Goal: Information Seeking & Learning: Learn about a topic

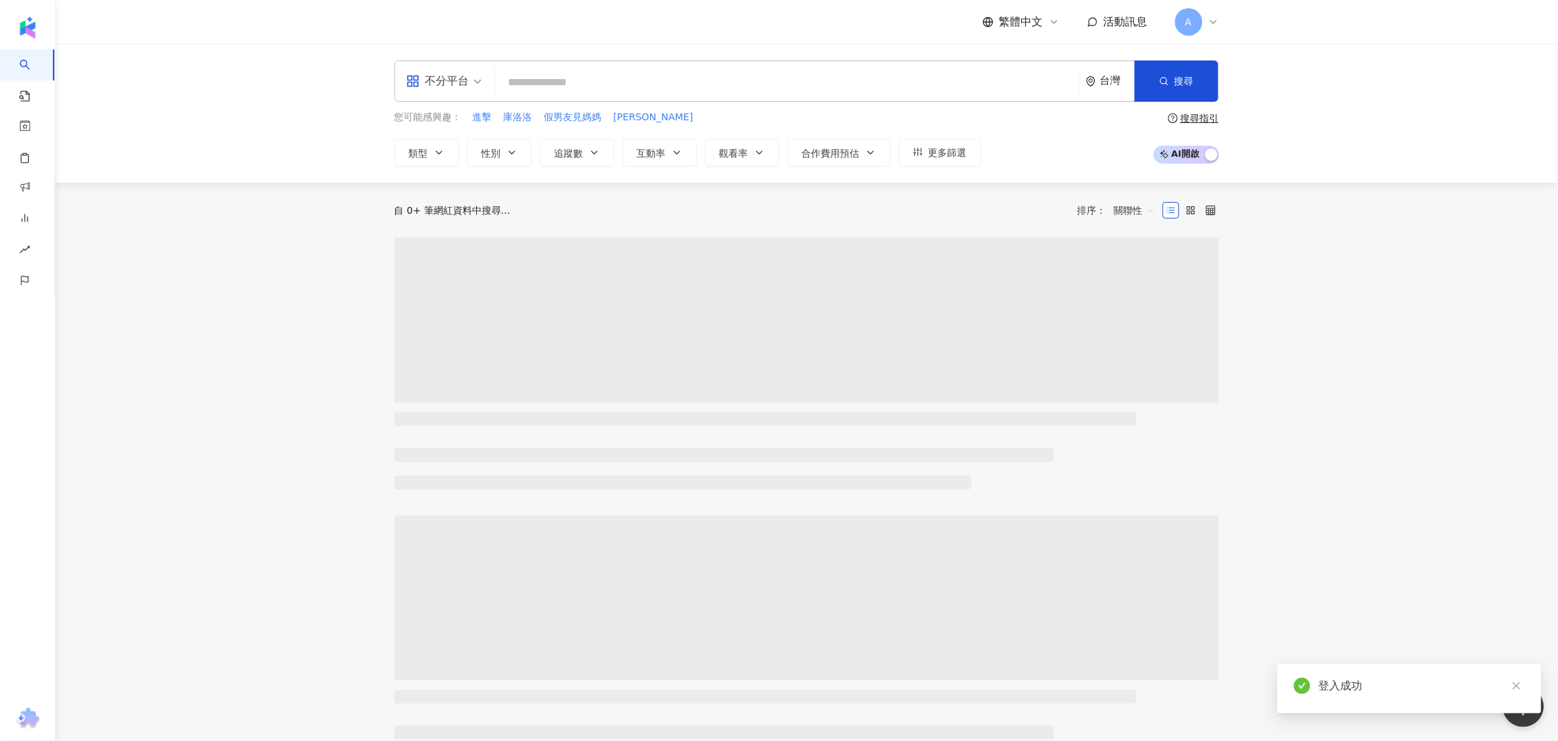
click at [1384, 442] on main "不分平台 台灣 搜尋 您可能感興趣： 進擊 庫洛洛 假男友見媽媽 [PERSON_NAME] 類型 性別 追蹤數 互動率 觀看率 合作費用預估 更多篩選 搜尋…" at bounding box center [806, 612] width 1503 height 1136
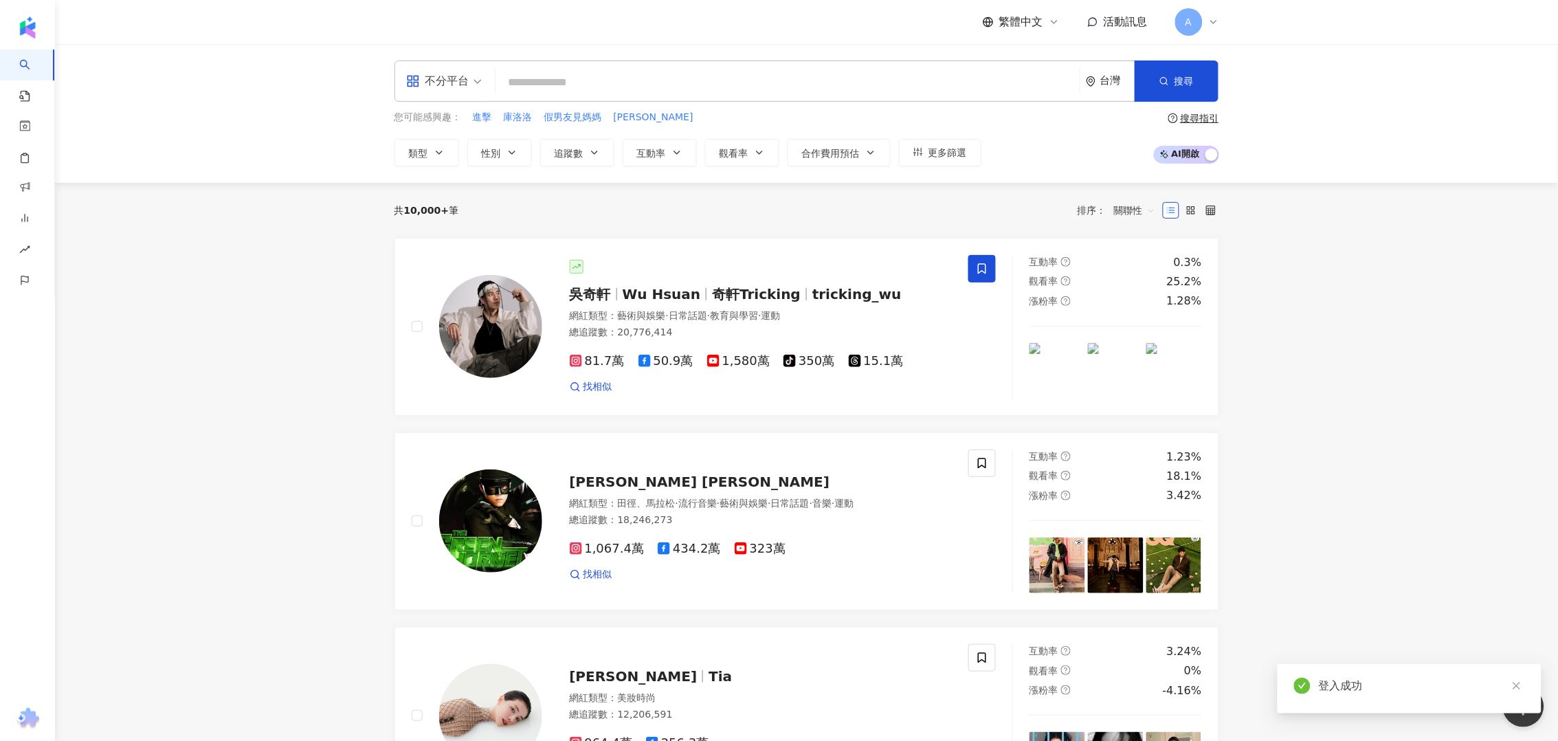
click at [611, 83] on input "search" at bounding box center [787, 82] width 573 height 26
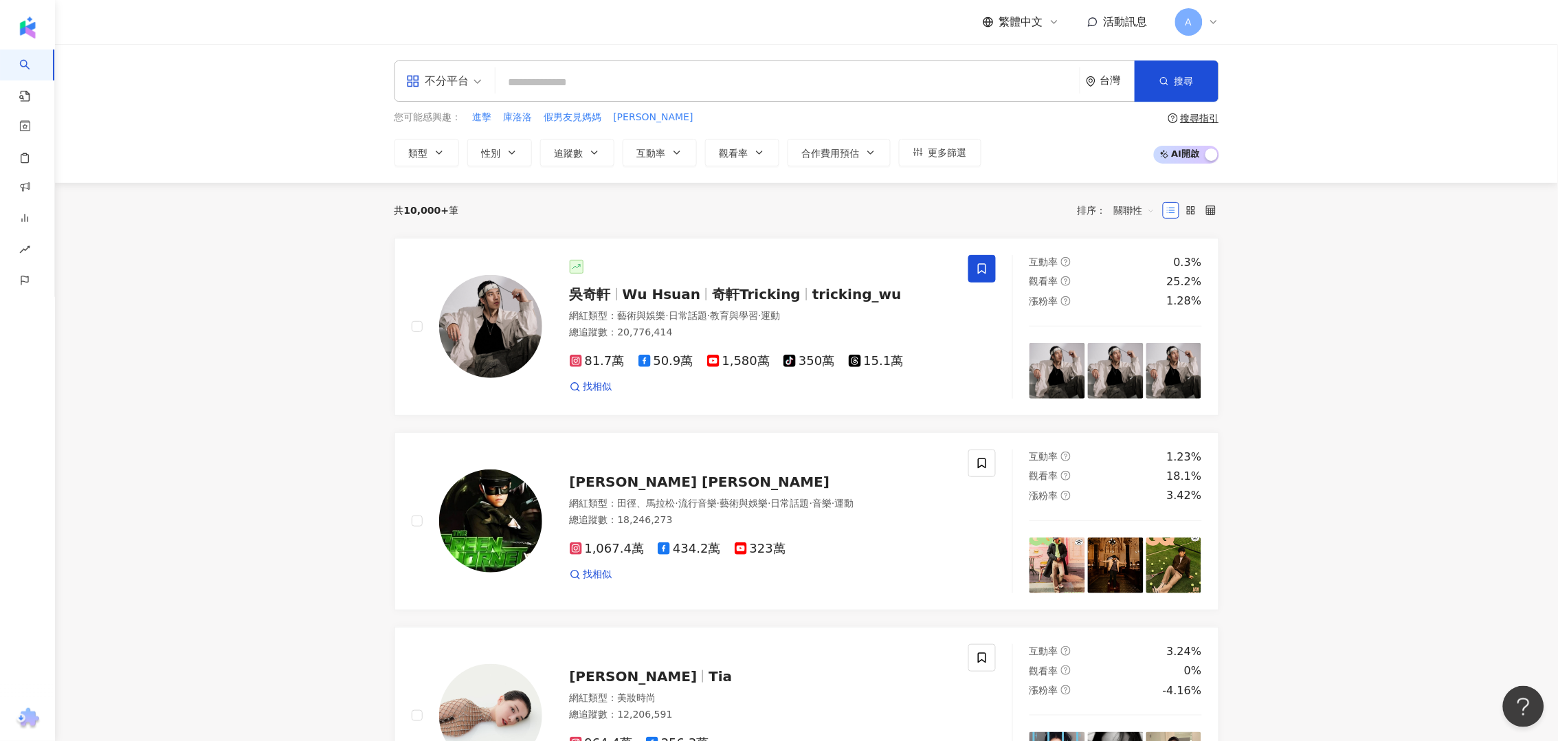
click at [611, 83] on input "search" at bounding box center [787, 82] width 573 height 26
type input "*"
type input "**"
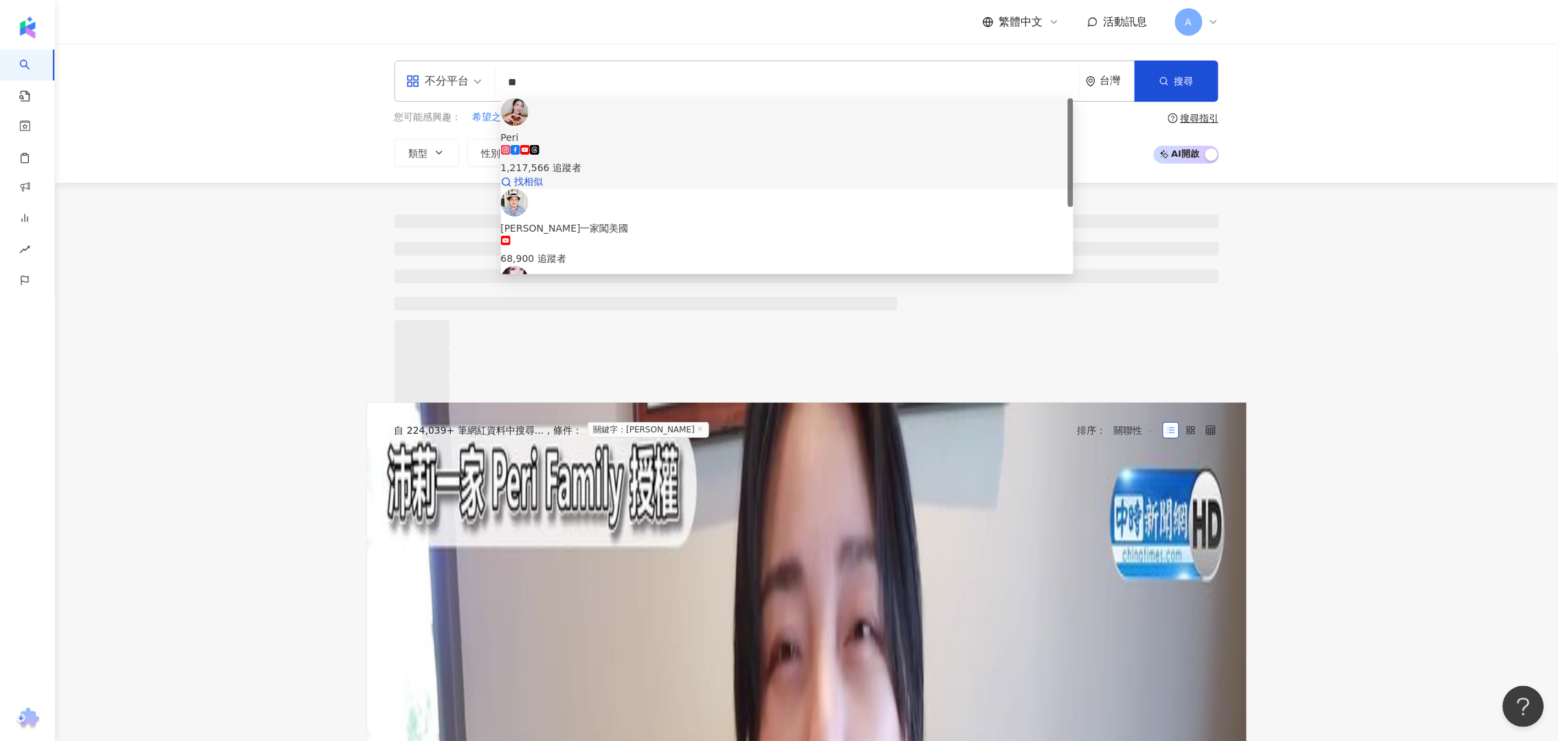
click at [615, 160] on div "1,217,566 追蹤者" at bounding box center [787, 167] width 573 height 15
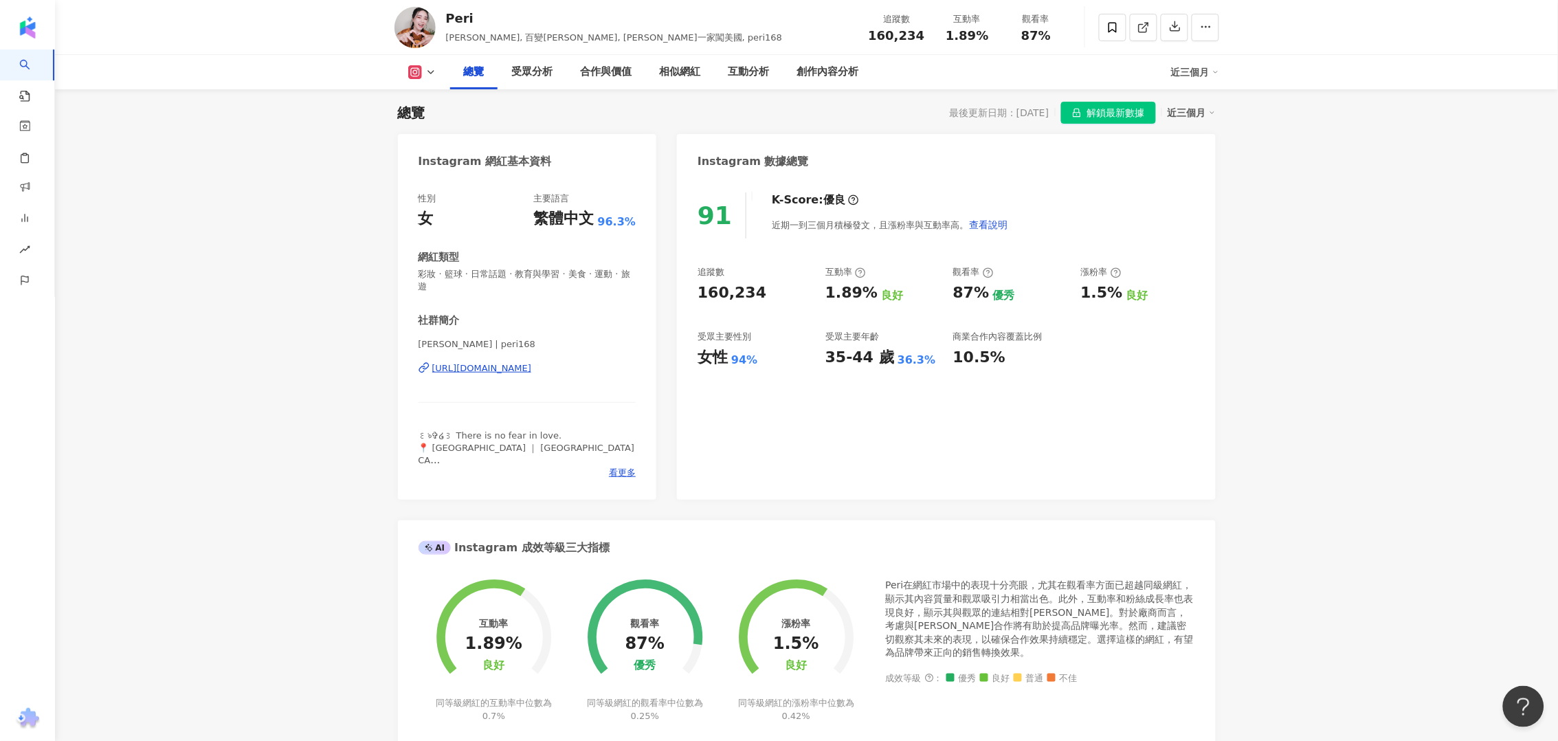
click at [426, 67] on icon at bounding box center [430, 72] width 11 height 11
click at [425, 160] on button "YouTube" at bounding box center [435, 160] width 64 height 19
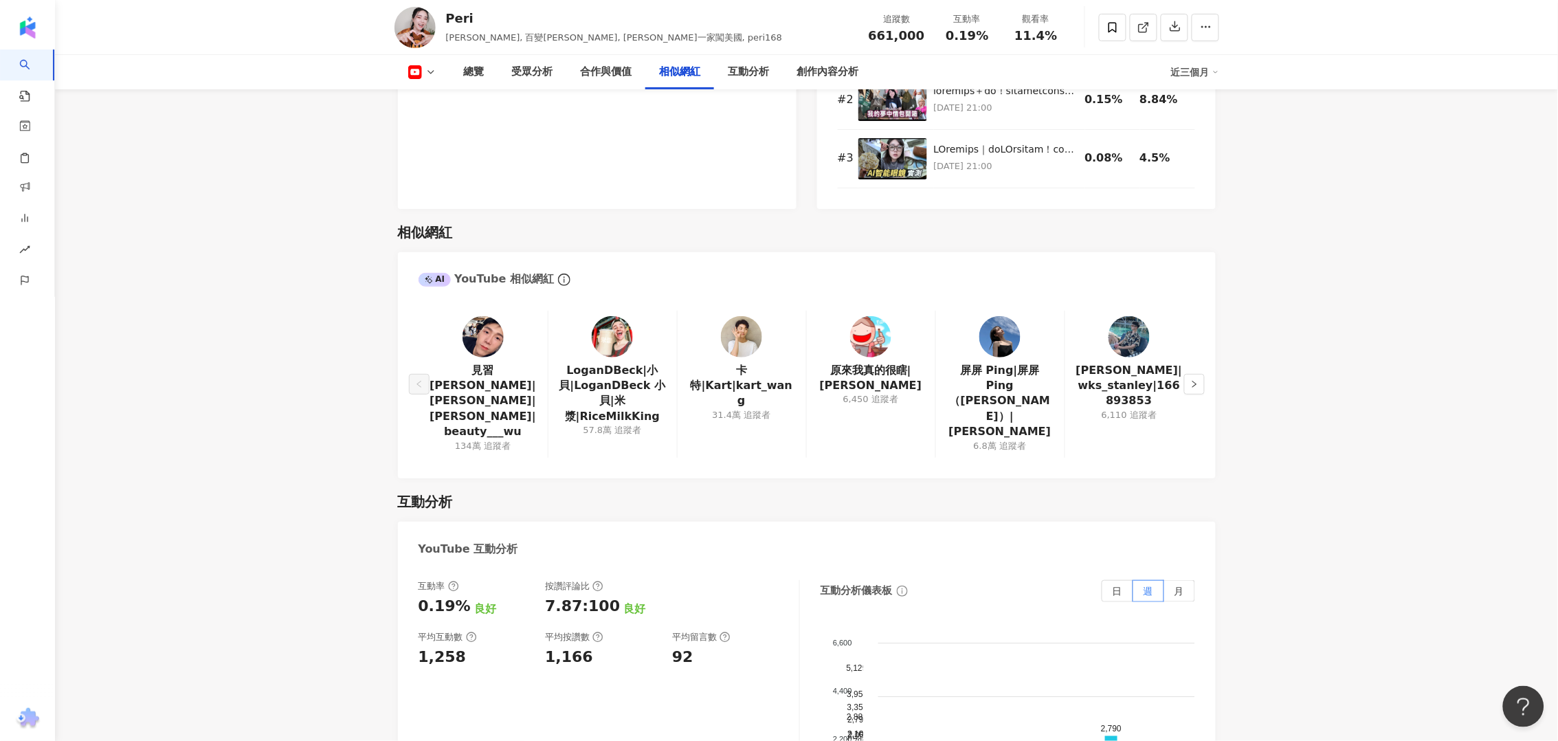
scroll to position [2148, 0]
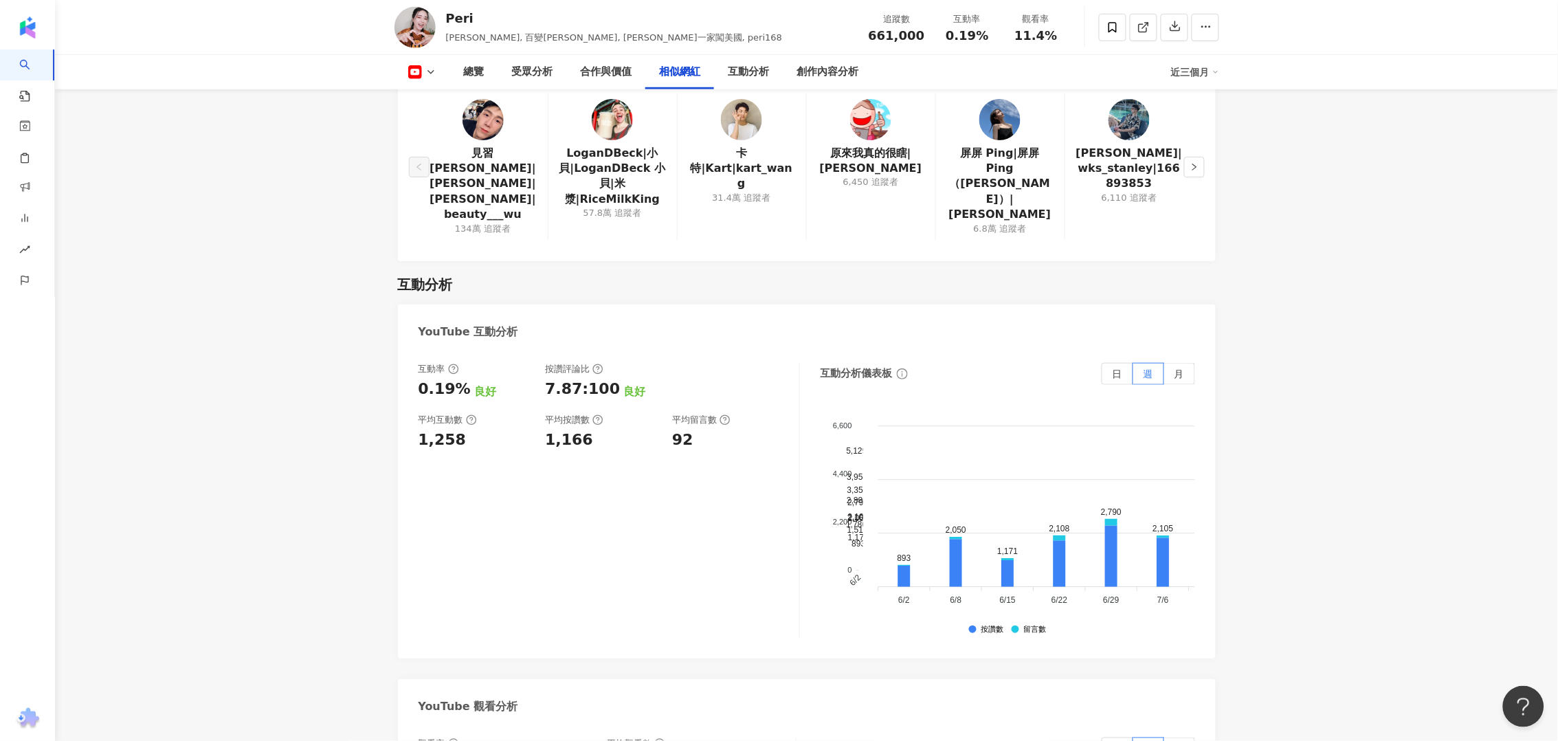
click at [407, 589] on div "互動率 0.19% 良好 按讚評論比 7.87:100 良好 平均互動數 1,258 平均按讚數 1,166 平均留言數 92 互動分析儀表板 日 週 月 6…" at bounding box center [807, 503] width 818 height 309
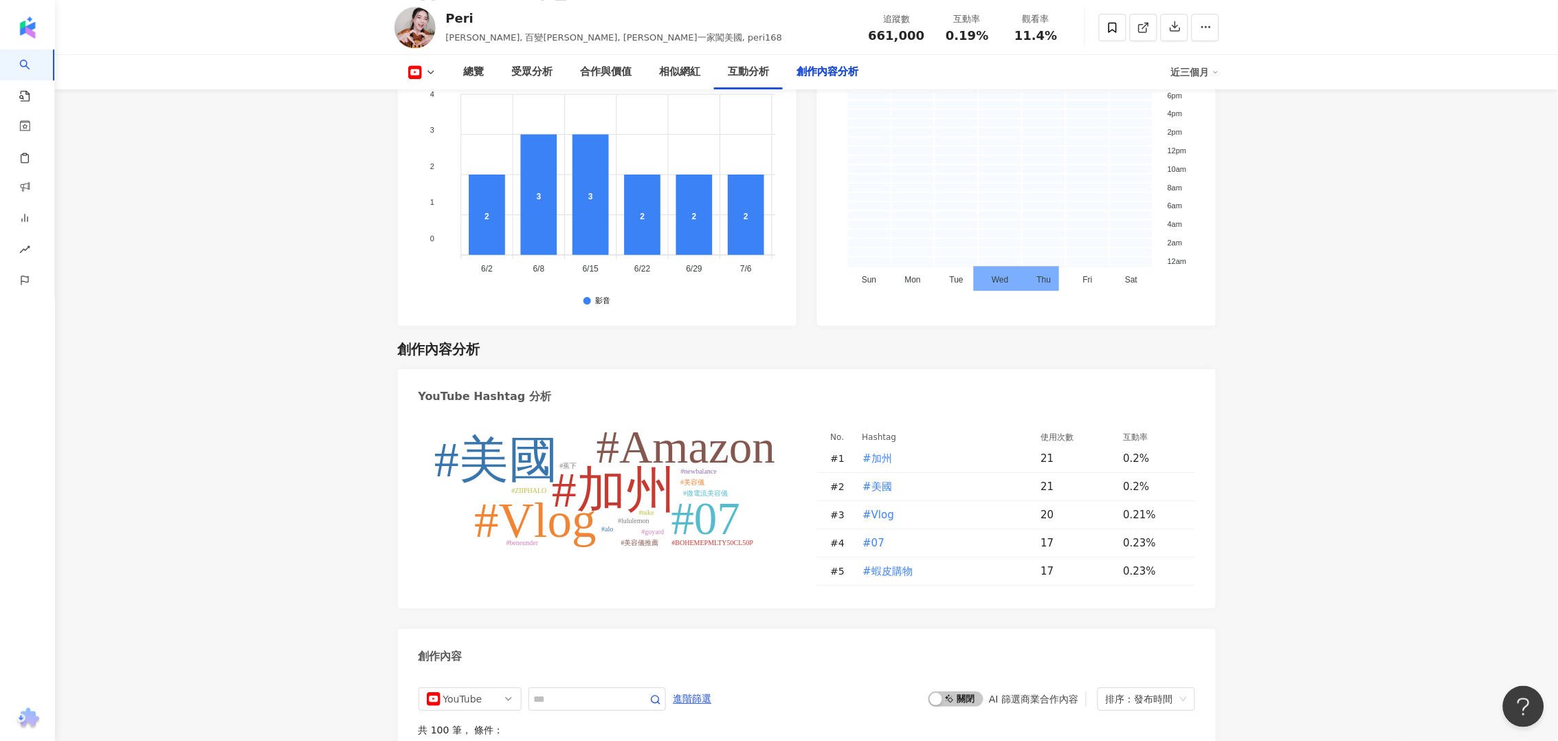
scroll to position [3609, 0]
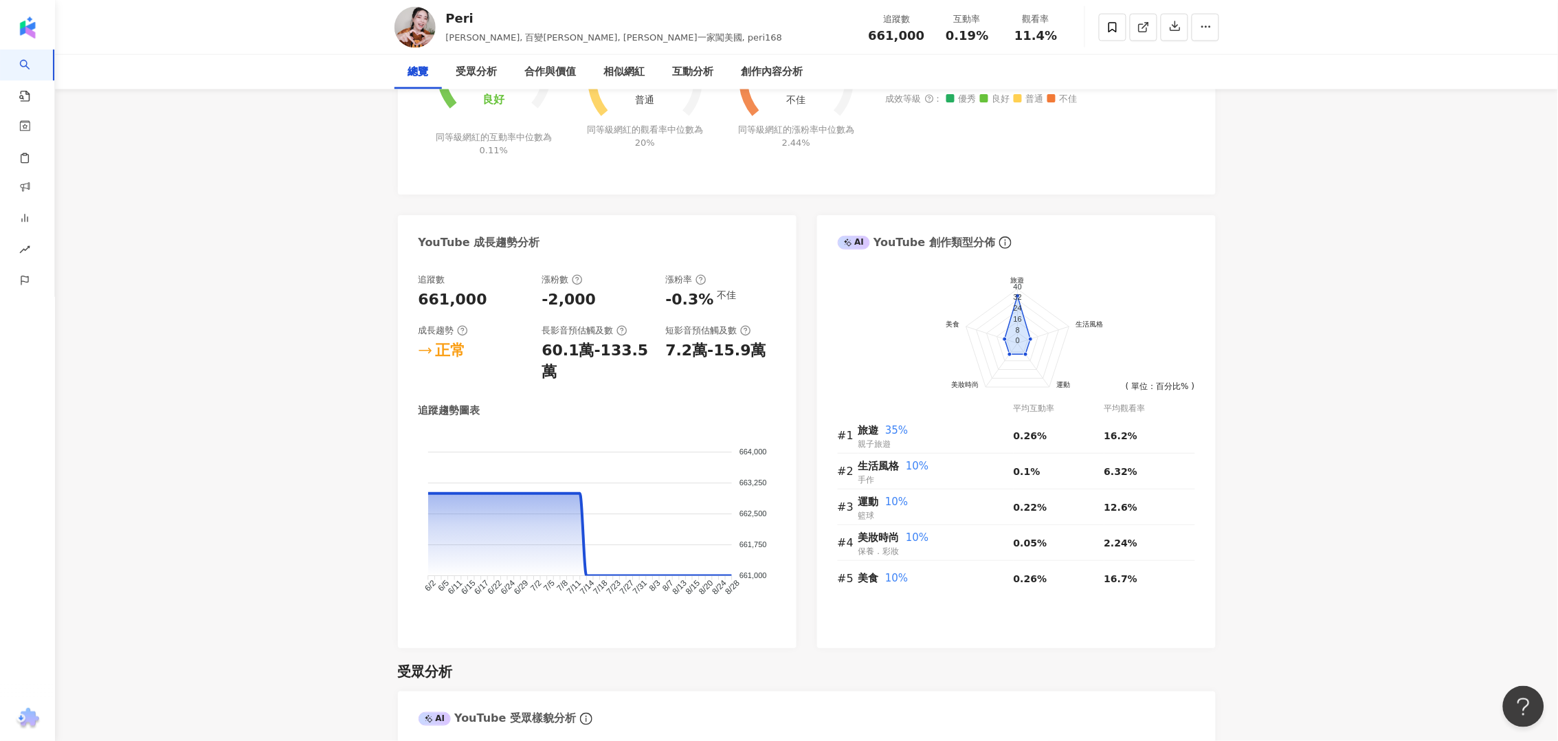
scroll to position [0, 0]
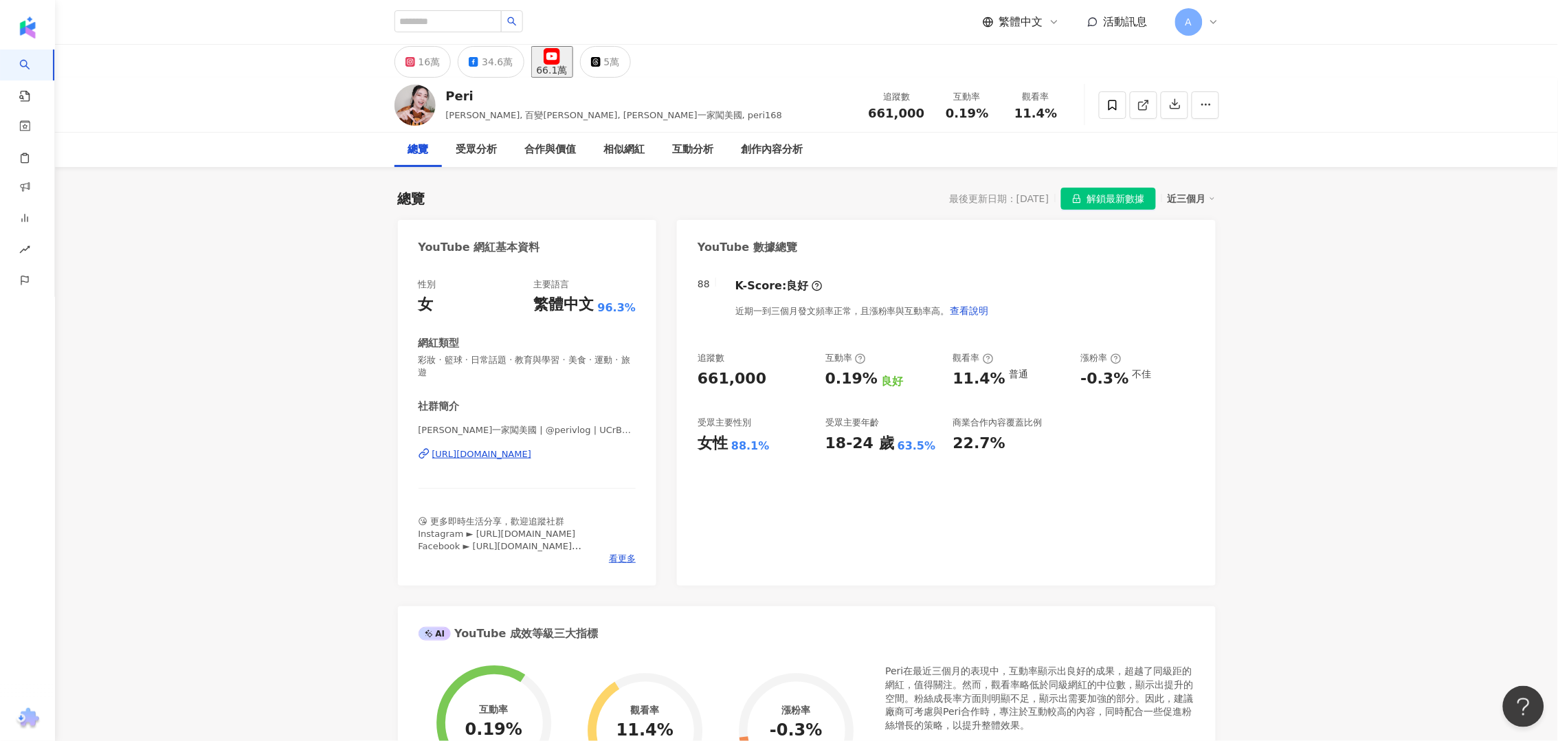
click at [1106, 503] on div "88 K-Score : 良好 近期一到三個月發文頻率正常，且漲粉率與互動率高。 查看說明 追蹤數 661,000 互動率 0.19% 良好 觀看率 11.4…" at bounding box center [946, 425] width 538 height 321
click at [1060, 547] on div "88 K-Score : 良好 近期一到三個月發文頻率正常，且漲粉率與互動率高。 查看說明 追蹤數 661,000 互動率 0.19% 良好 觀看率 11.4…" at bounding box center [946, 425] width 538 height 321
click at [643, 146] on div "相似網紅" at bounding box center [624, 150] width 41 height 16
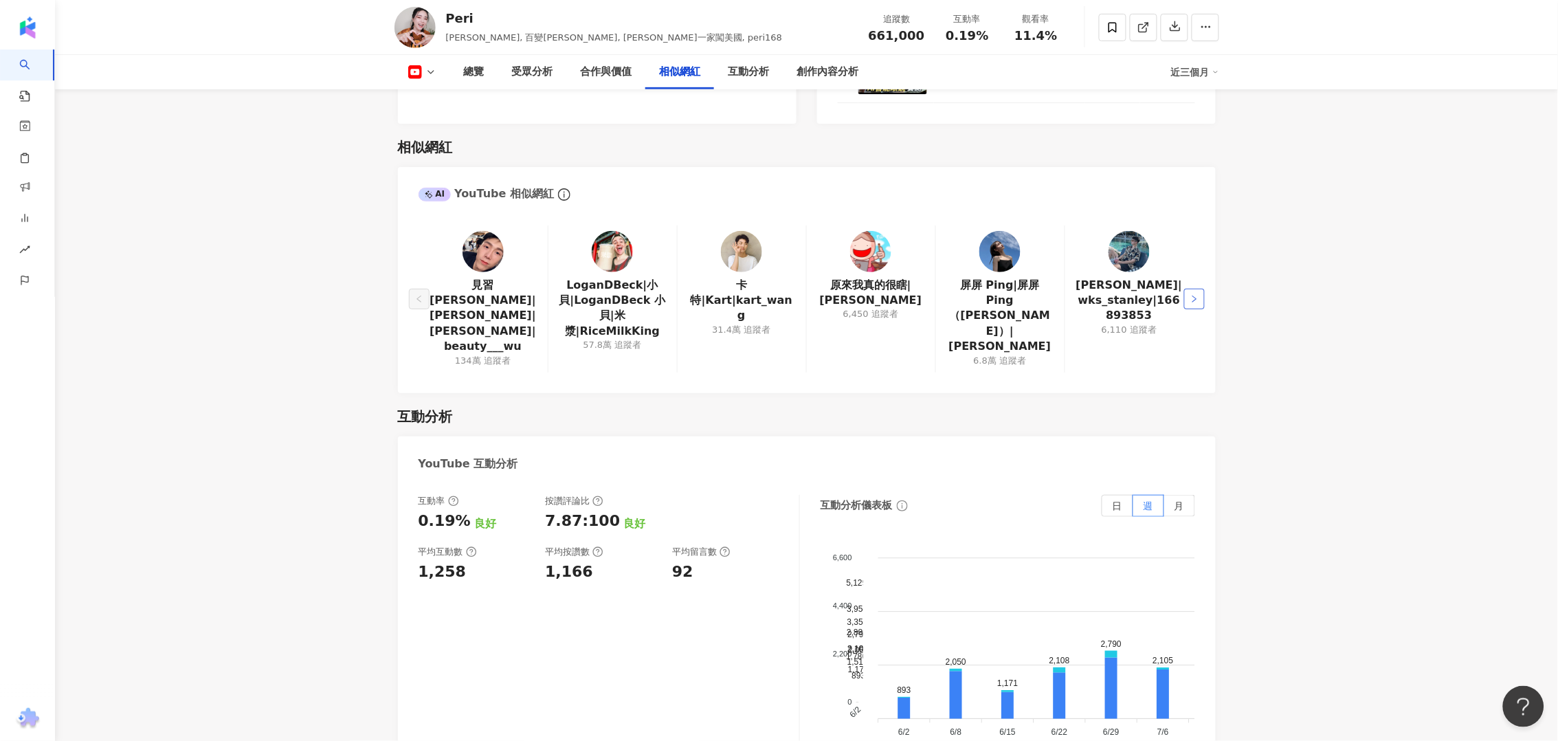
click at [1187, 289] on button "button" at bounding box center [1194, 299] width 21 height 21
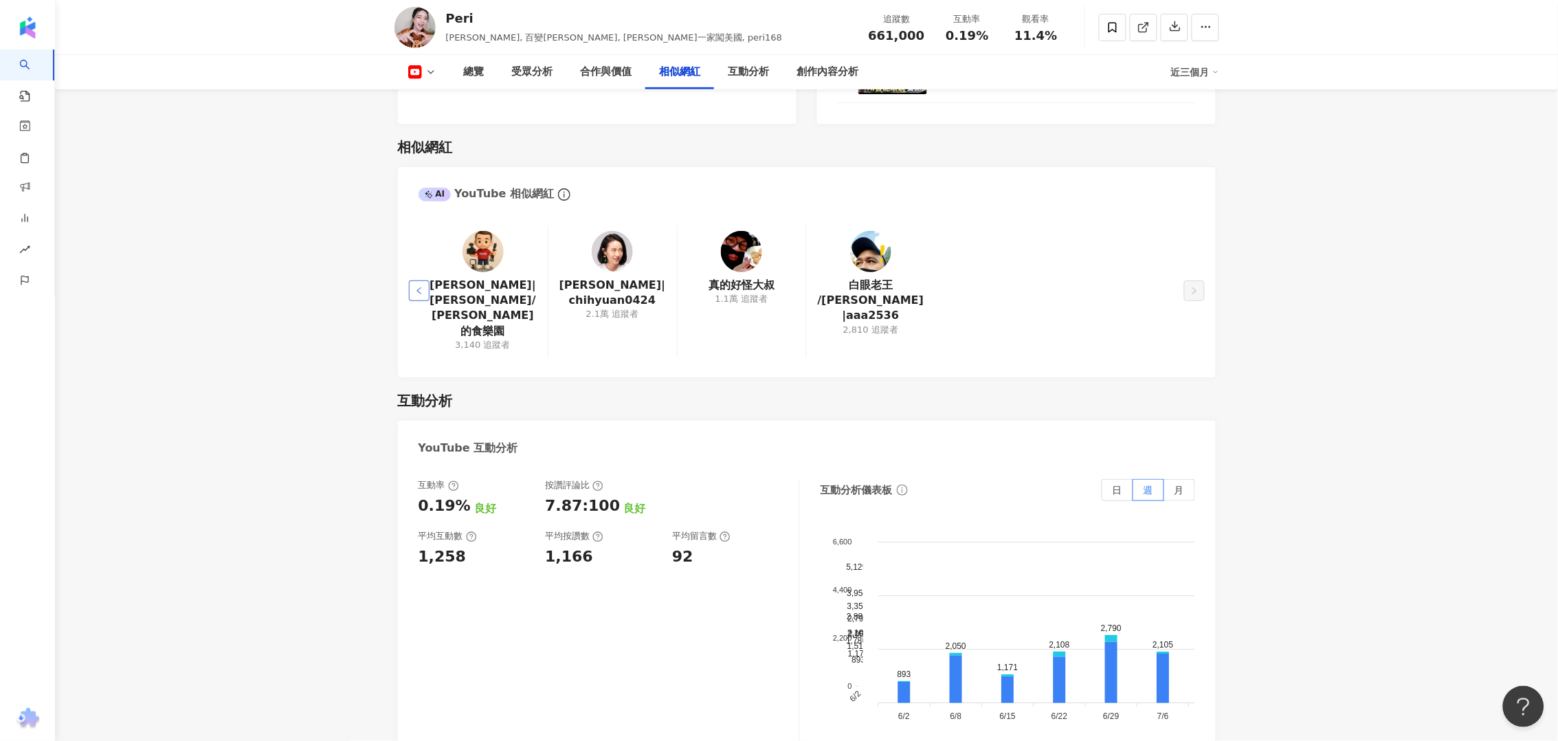
click at [413, 280] on button "button" at bounding box center [419, 290] width 21 height 21
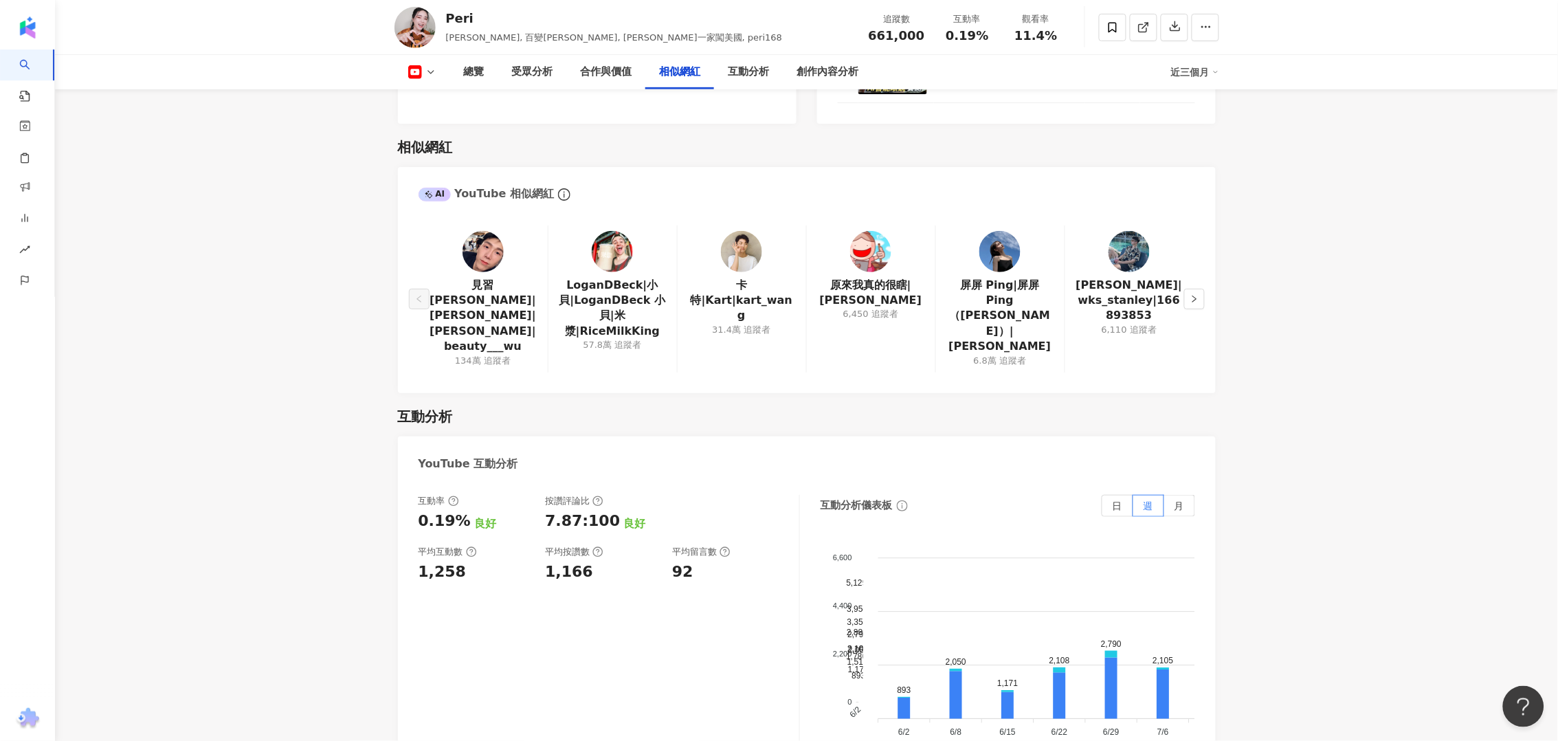
click at [447, 74] on button at bounding box center [423, 72] width 56 height 14
click at [460, 96] on button "Instagram" at bounding box center [440, 97] width 74 height 19
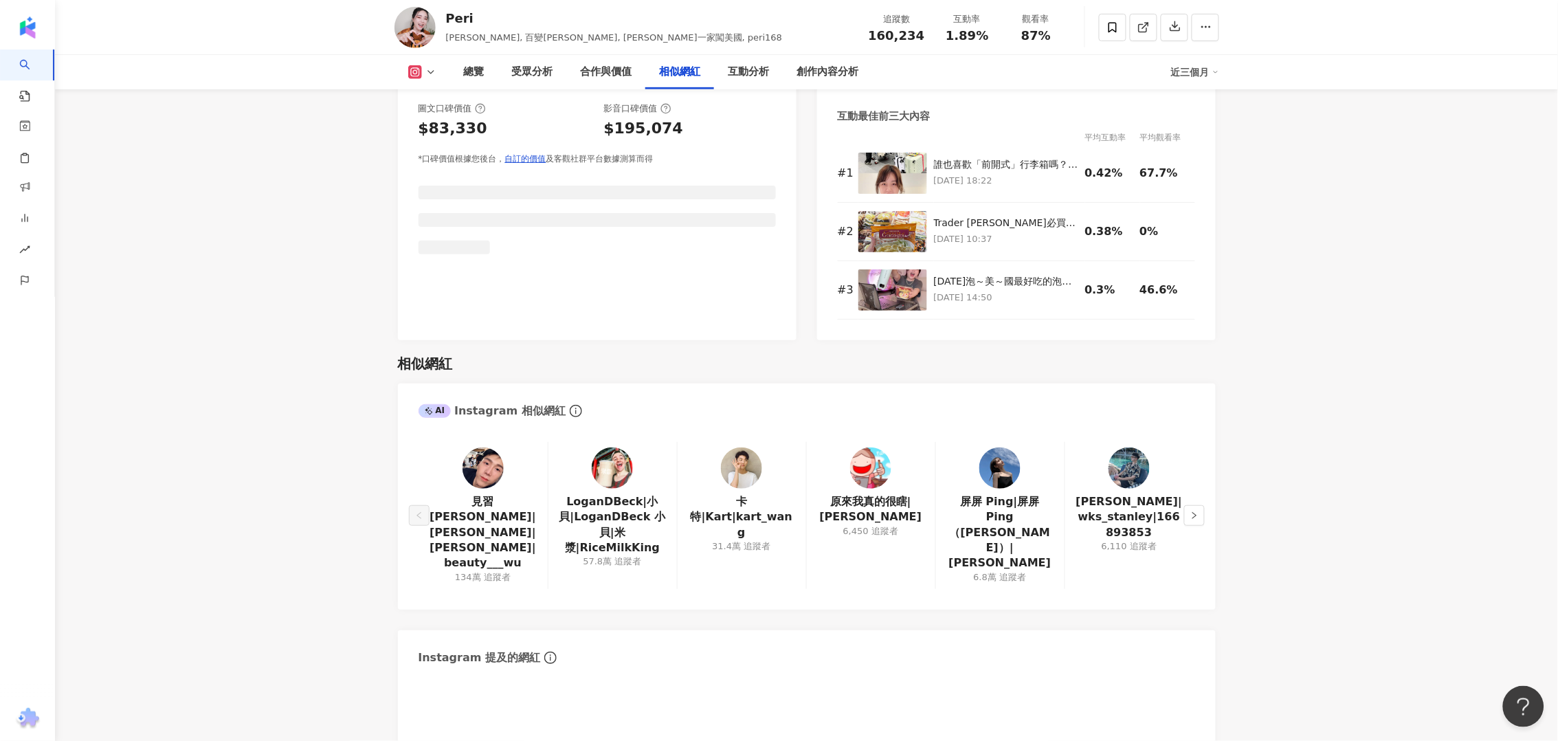
scroll to position [2253, 0]
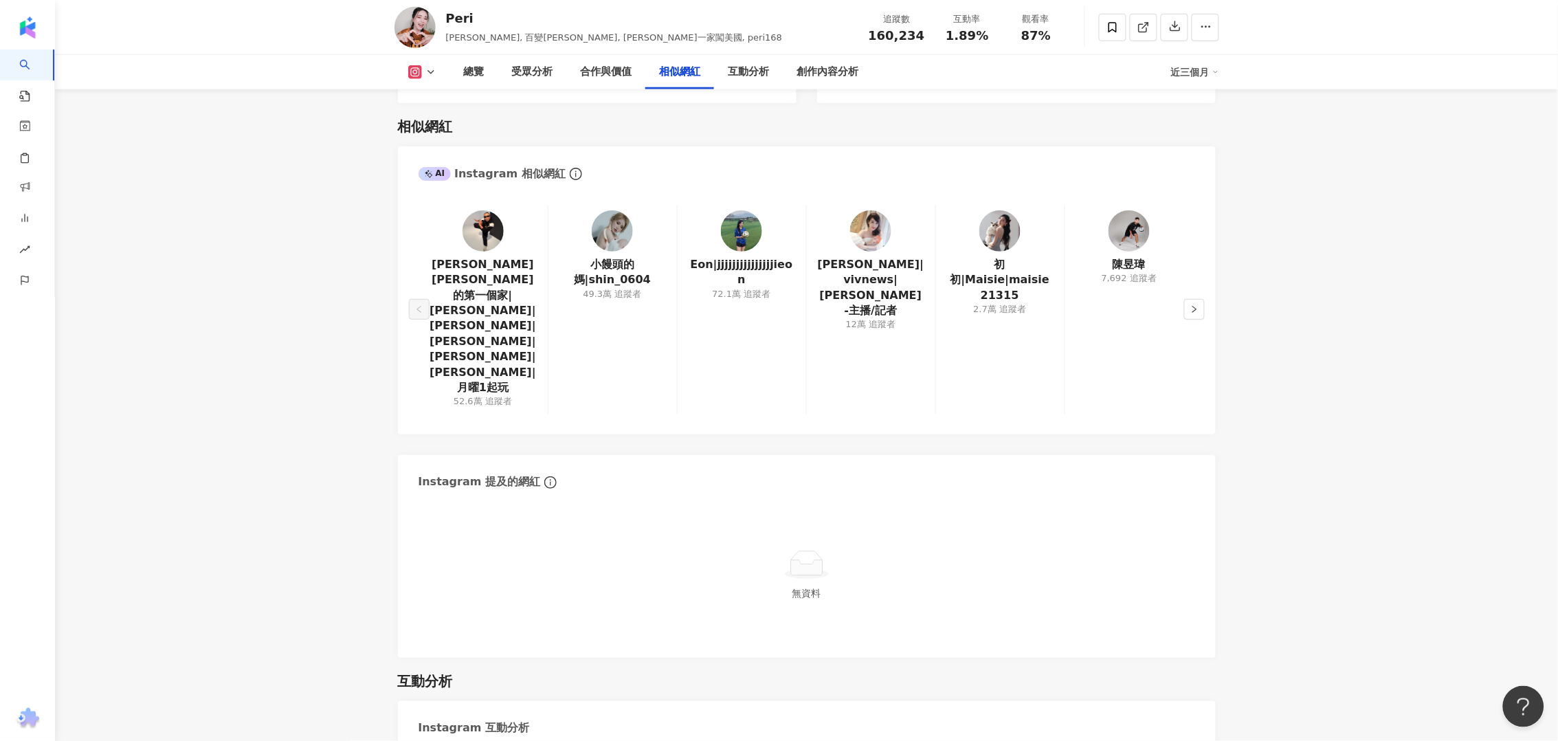
click at [304, 401] on main "16萬 34.6萬 66.1萬 5萬 [PERSON_NAME], 百變[PERSON_NAME], [PERSON_NAME]一家闖美國, peri168 …" at bounding box center [806, 439] width 1503 height 5296
click at [1188, 299] on button "button" at bounding box center [1194, 309] width 21 height 21
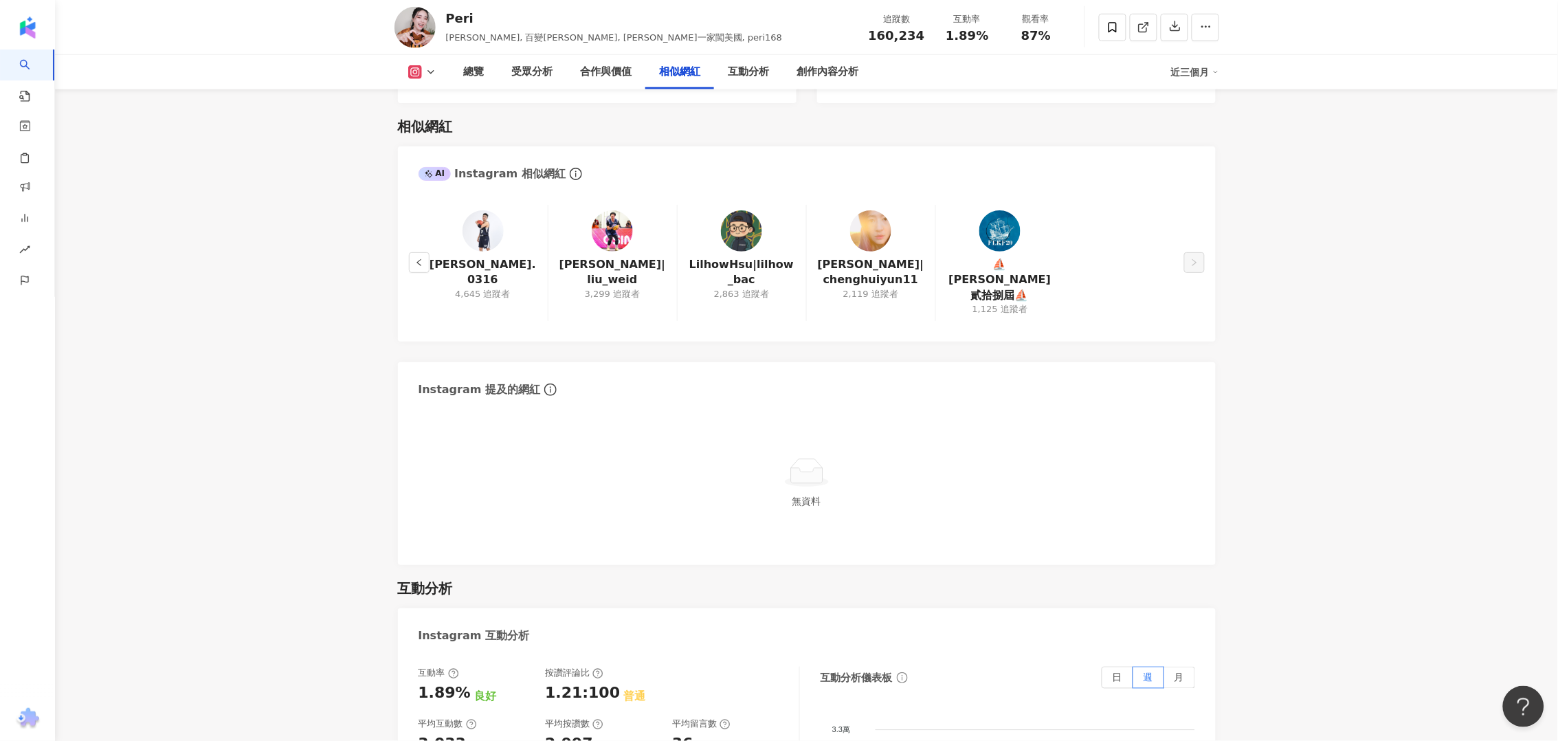
click at [1010, 323] on div "AI Instagram 相似網紅 michael_.0316 4,645 追蹤者 [PERSON_NAME]|liu_weid 3,299 追蹤者 [PER…" at bounding box center [807, 355] width 818 height 419
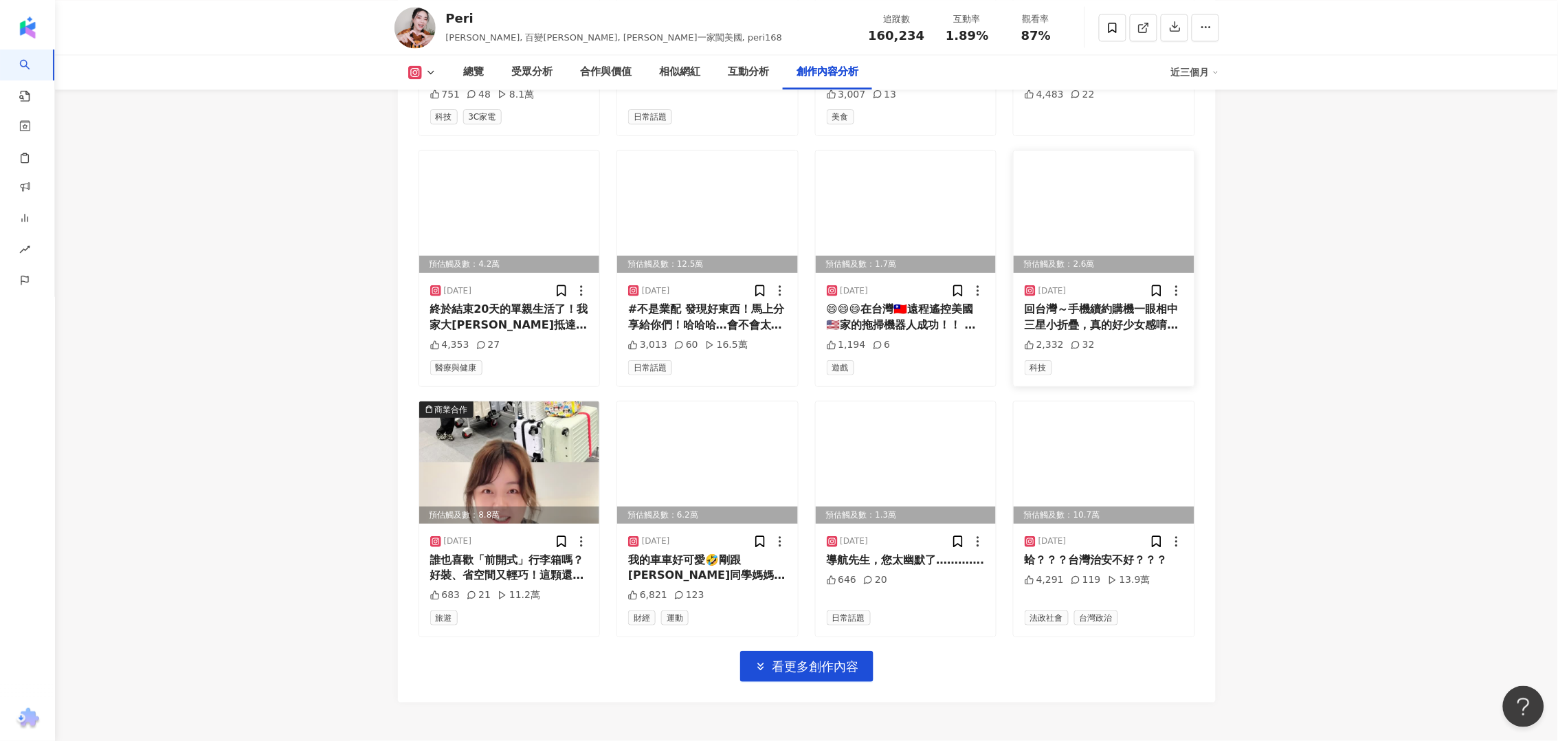
scroll to position [4646, 0]
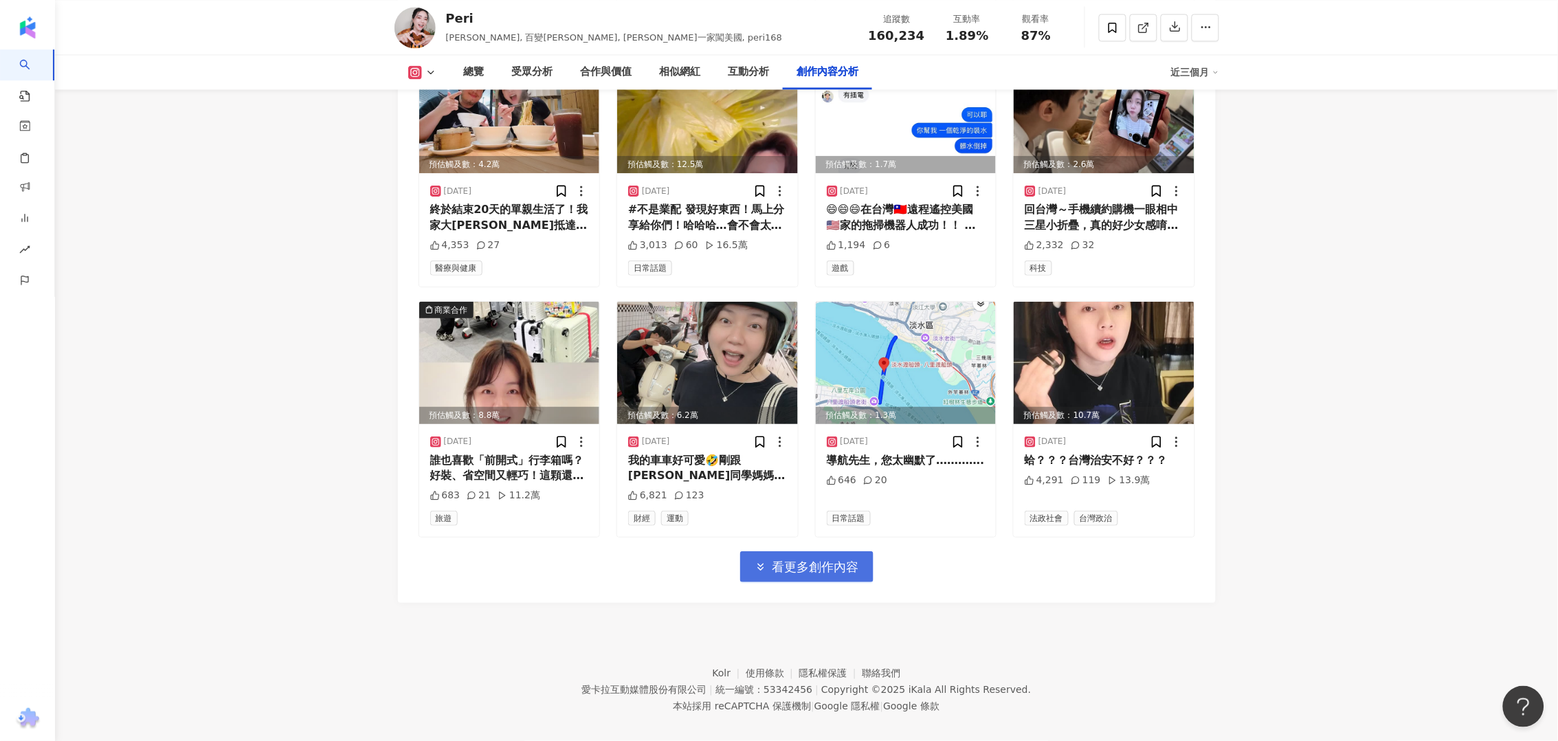
click at [845, 560] on span "看更多創作內容" at bounding box center [816, 567] width 87 height 15
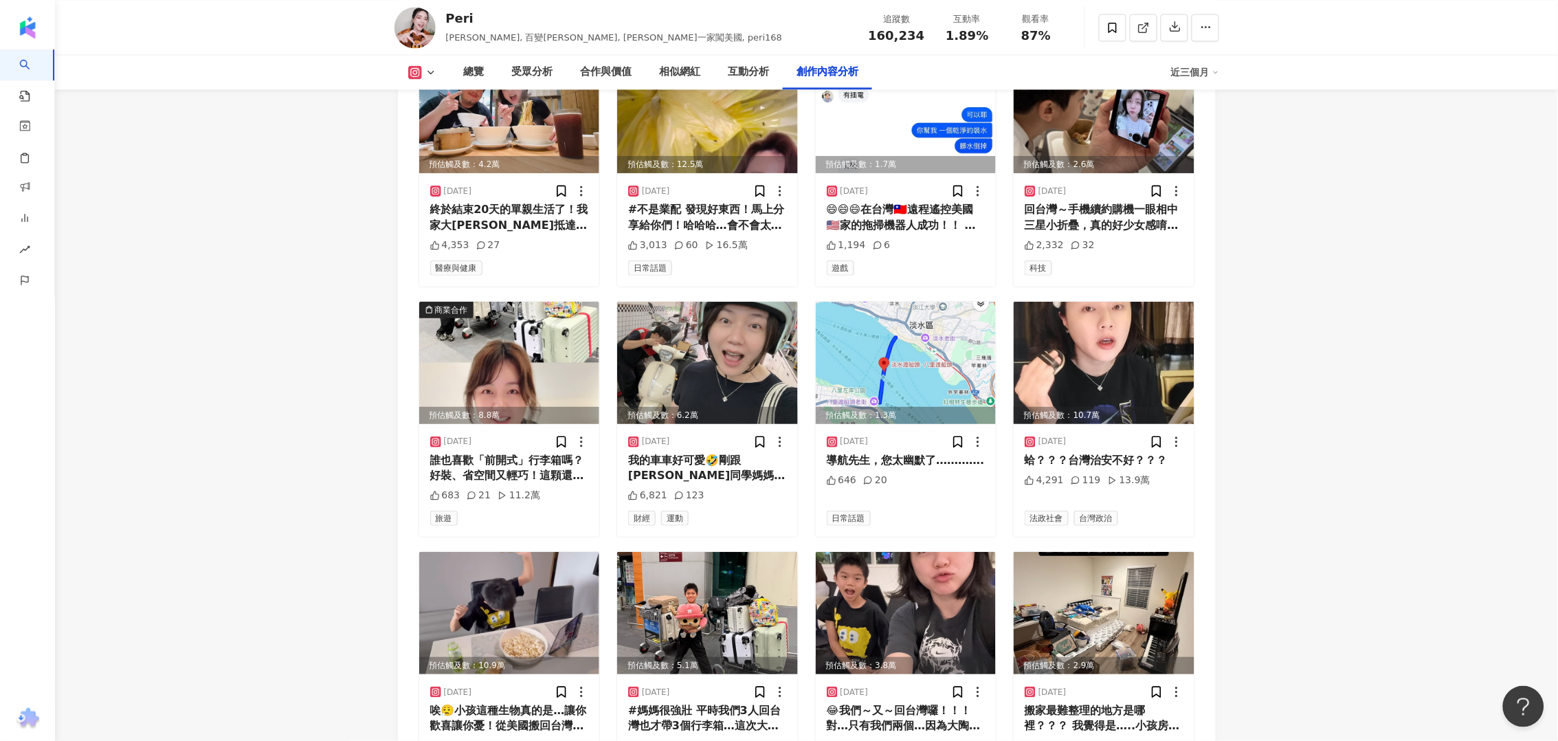
scroll to position [4957, 0]
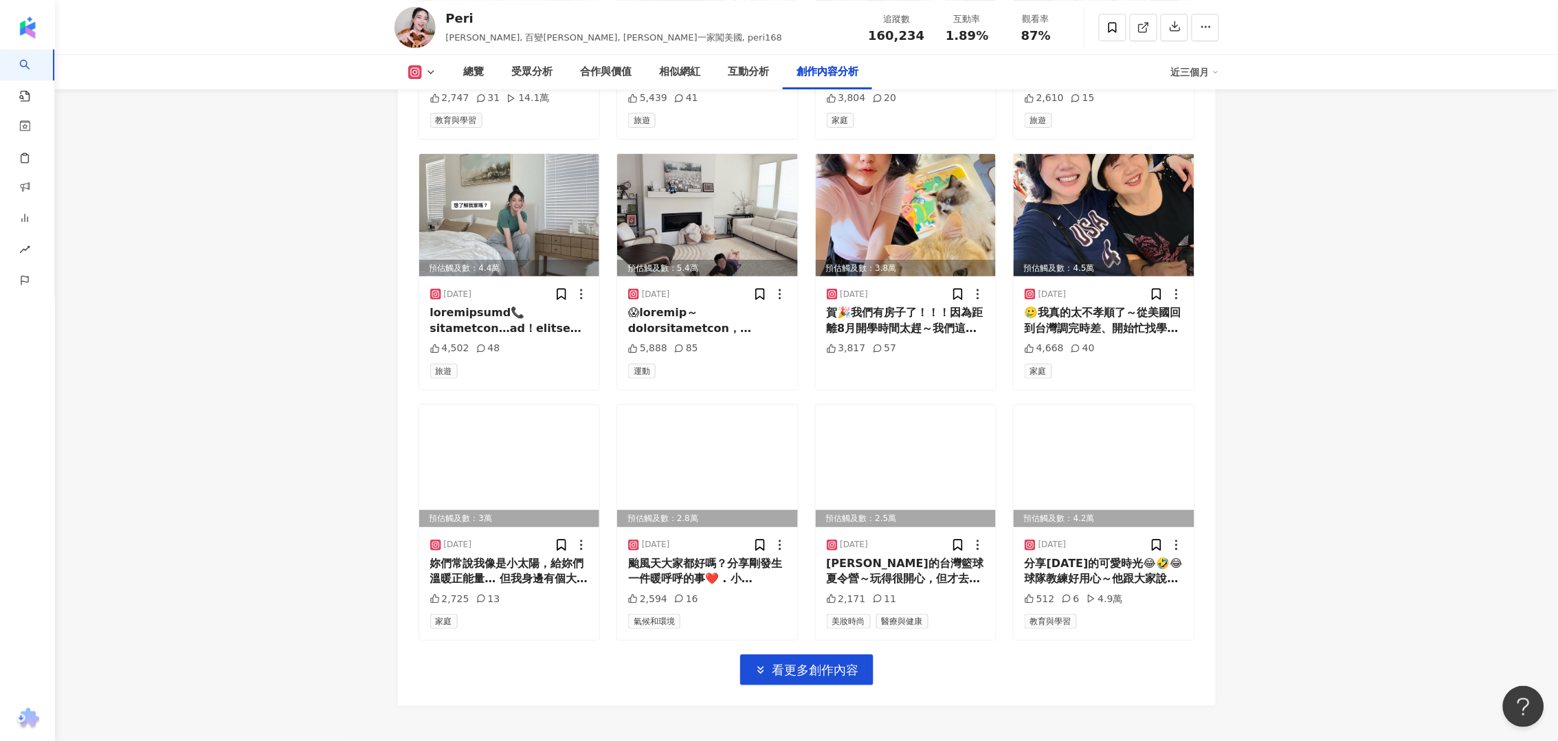
scroll to position [5399, 0]
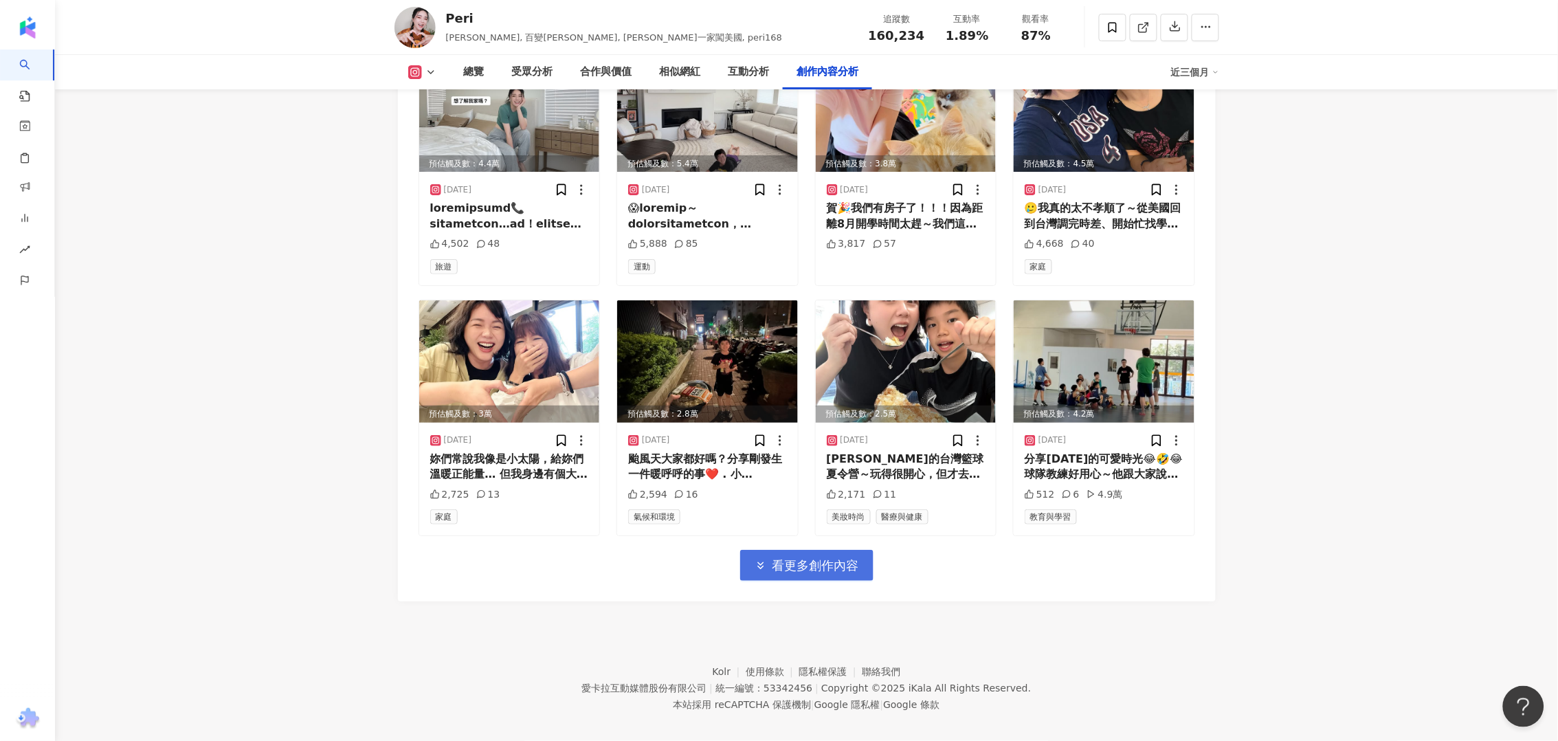
click at [808, 568] on button "看更多創作內容" at bounding box center [806, 565] width 133 height 31
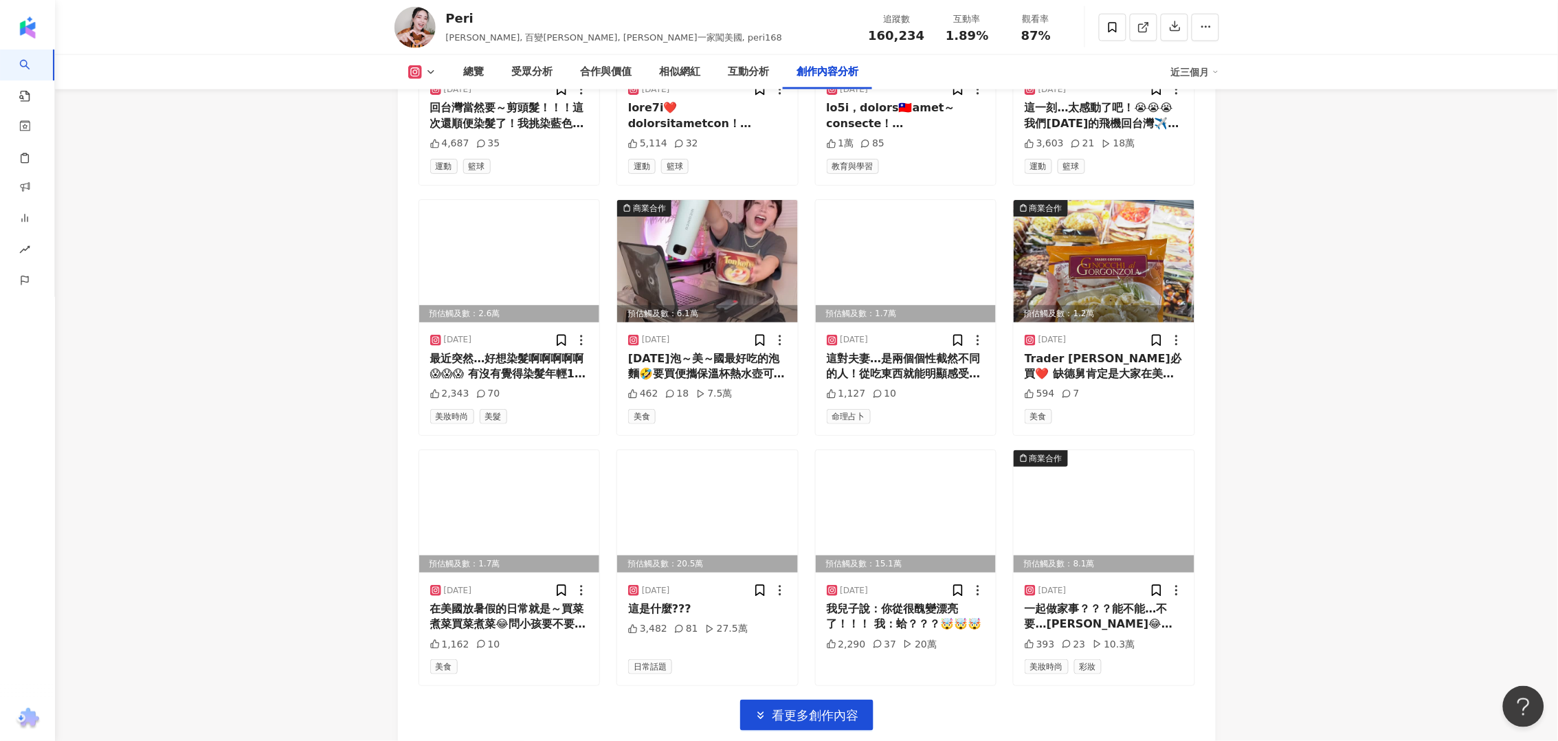
scroll to position [6086, 0]
